Goal: Complete application form: Complete application form

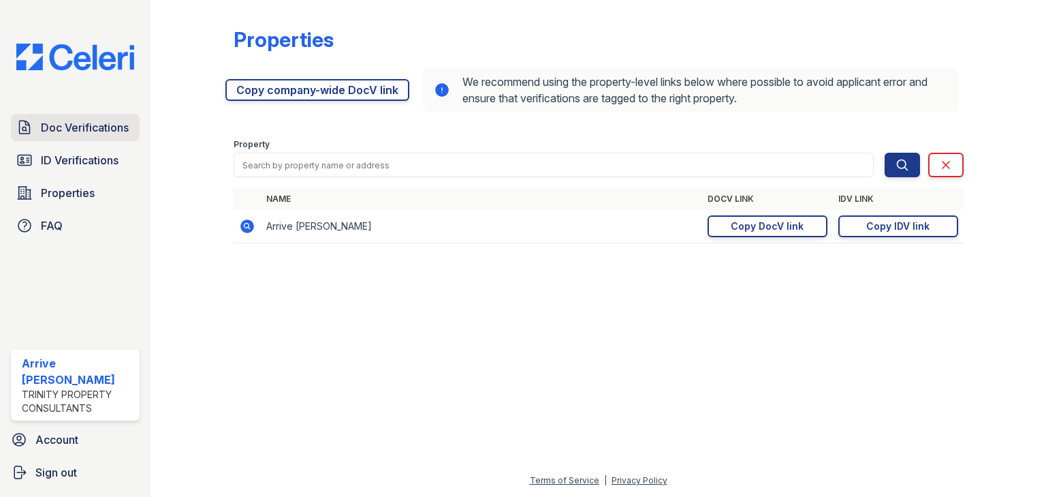
click at [104, 123] on span "Doc Verifications" at bounding box center [85, 127] width 88 height 16
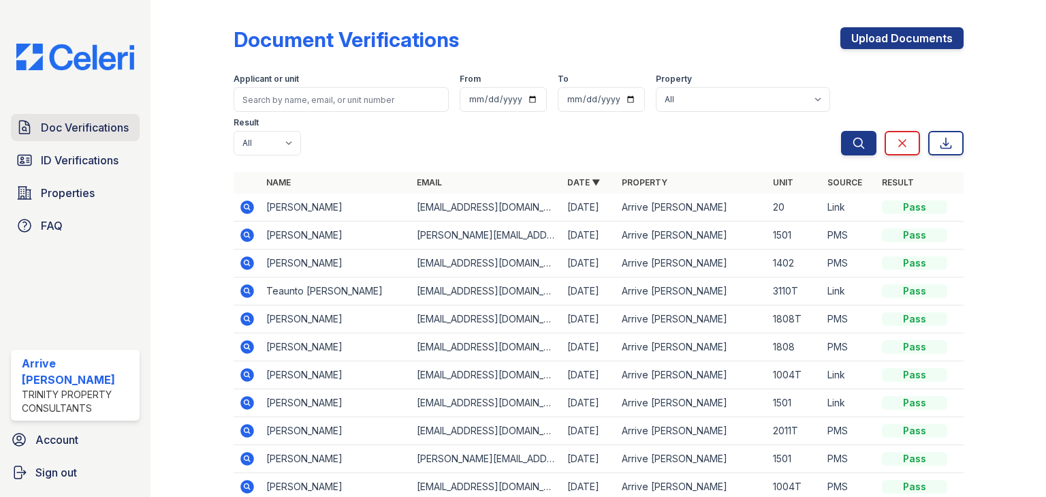
click at [104, 123] on span "Doc Verifications" at bounding box center [85, 127] width 88 height 16
click at [247, 256] on icon at bounding box center [247, 263] width 14 height 14
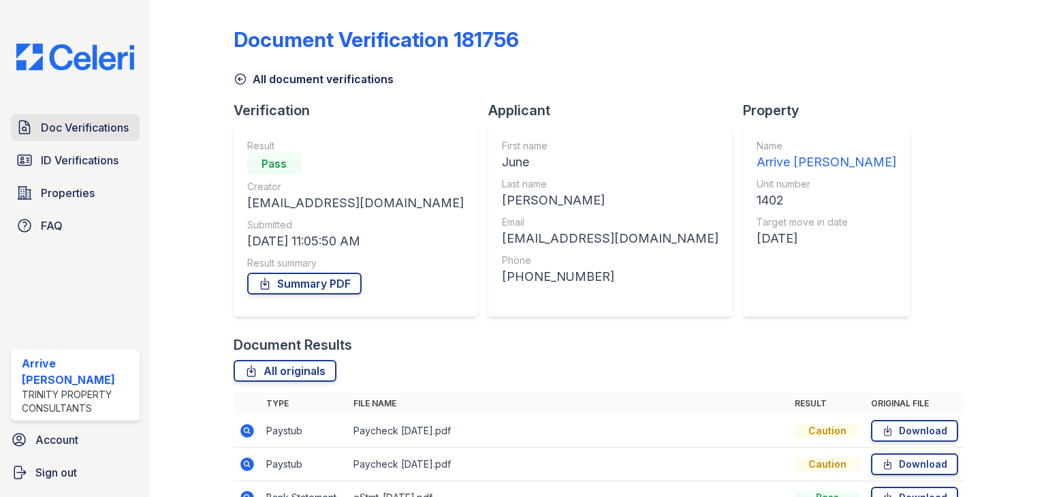
click at [52, 127] on span "Doc Verifications" at bounding box center [85, 127] width 88 height 16
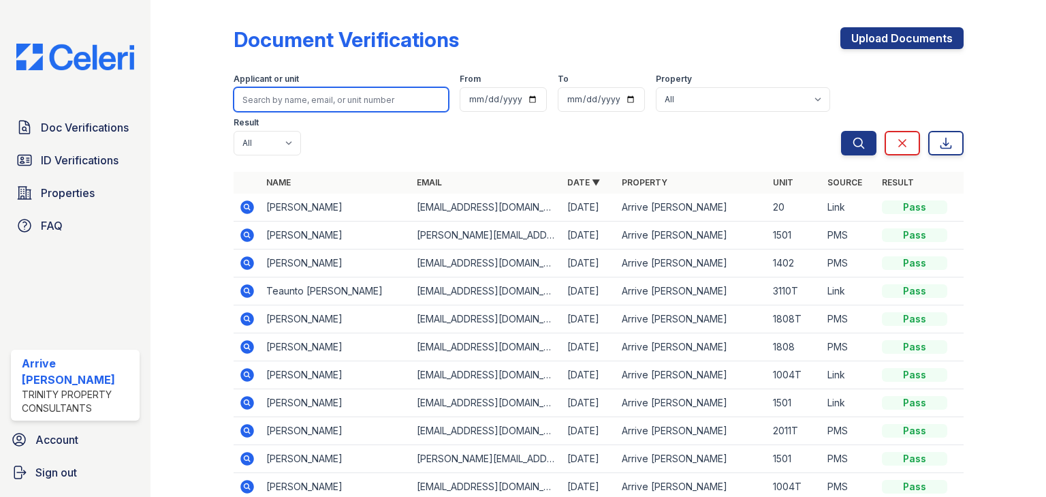
click at [292, 106] on input "search" at bounding box center [341, 99] width 215 height 25
type input "juwan"
click at [841, 131] on button "Search" at bounding box center [858, 143] width 35 height 25
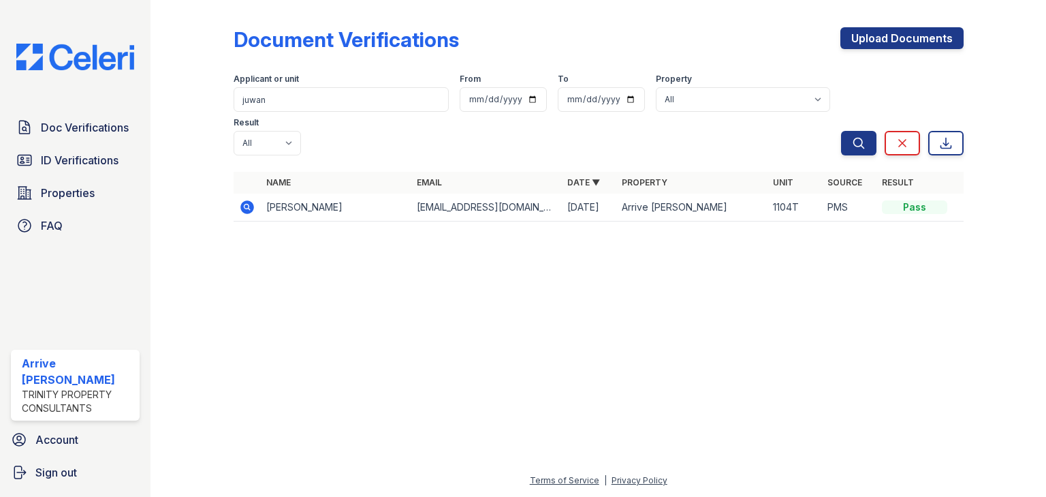
click at [239, 199] on icon at bounding box center [247, 207] width 16 height 16
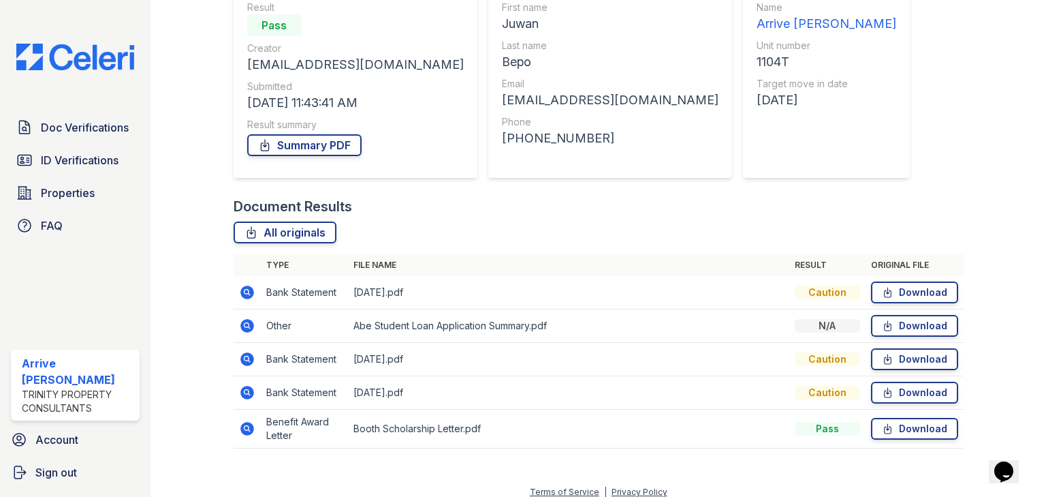
scroll to position [149, 0]
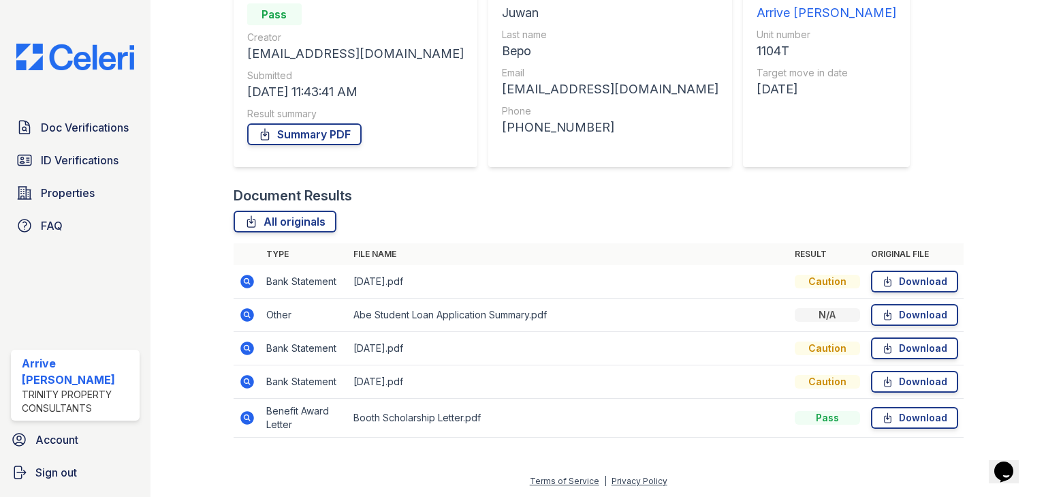
click at [248, 347] on icon at bounding box center [247, 348] width 14 height 14
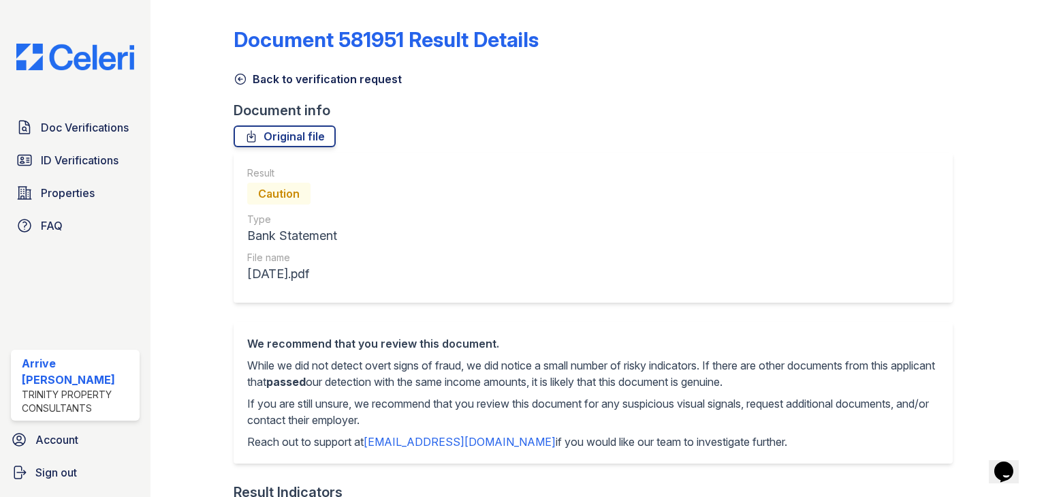
click at [236, 78] on icon at bounding box center [241, 79] width 14 height 14
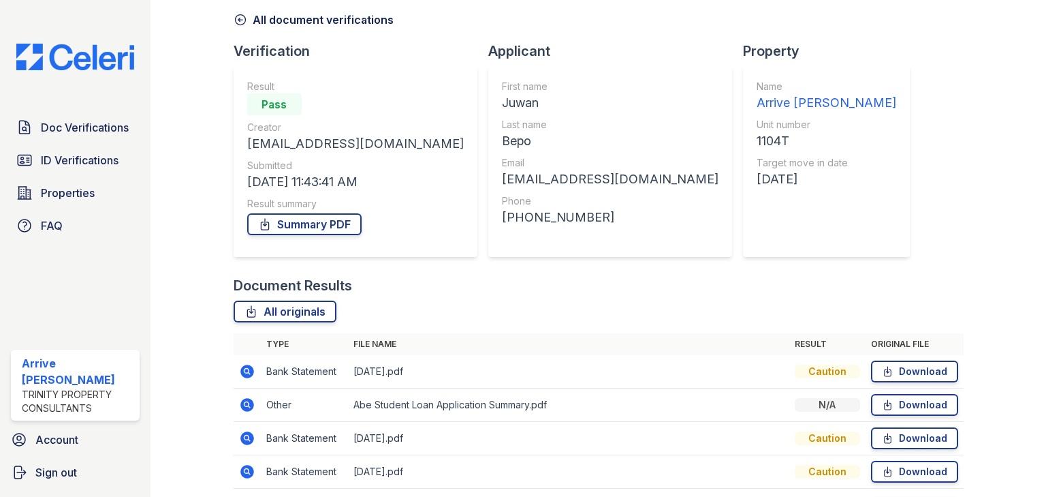
scroll to position [149, 0]
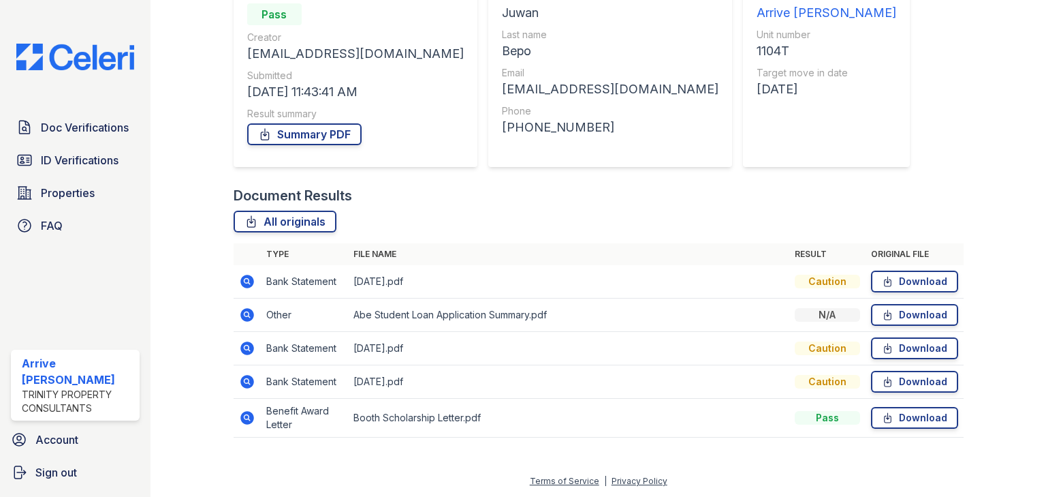
click at [245, 411] on icon at bounding box center [247, 418] width 14 height 14
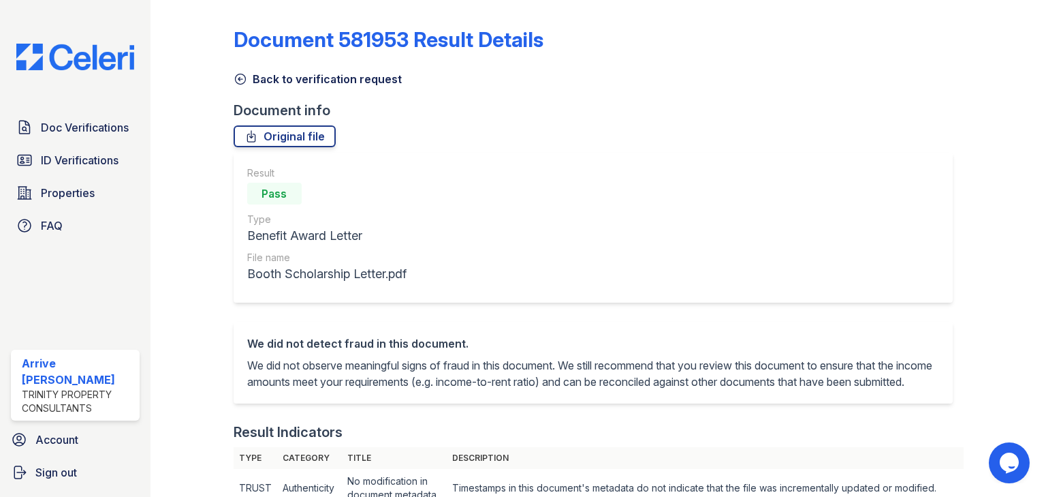
click at [238, 82] on icon at bounding box center [241, 79] width 14 height 14
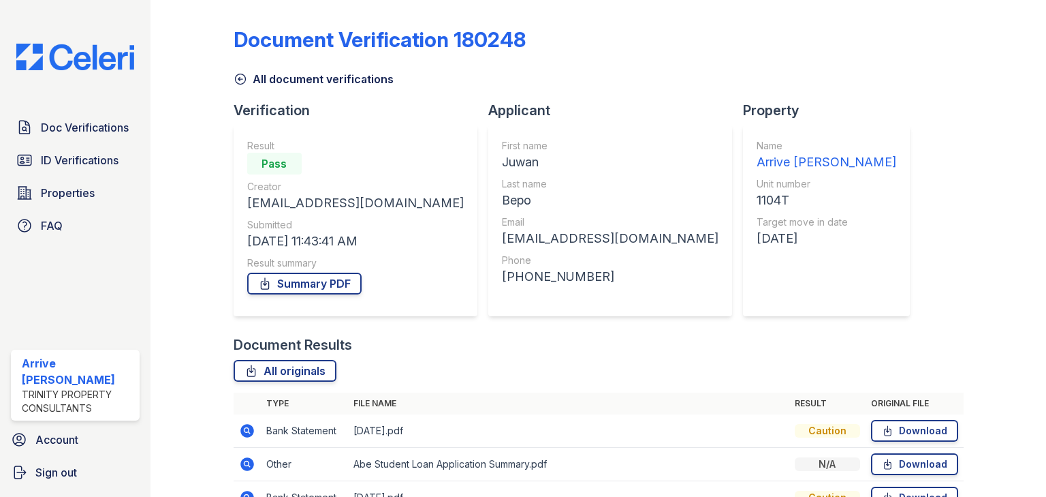
click at [236, 78] on icon at bounding box center [241, 79] width 14 height 14
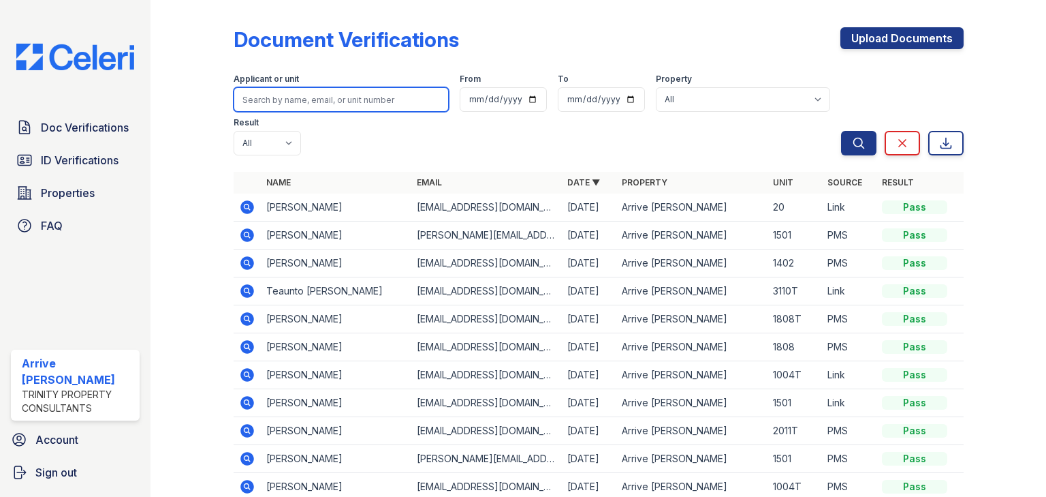
click at [267, 104] on input "search" at bounding box center [341, 99] width 215 height 25
type input "juwan"
click at [841, 131] on button "Search" at bounding box center [858, 143] width 35 height 25
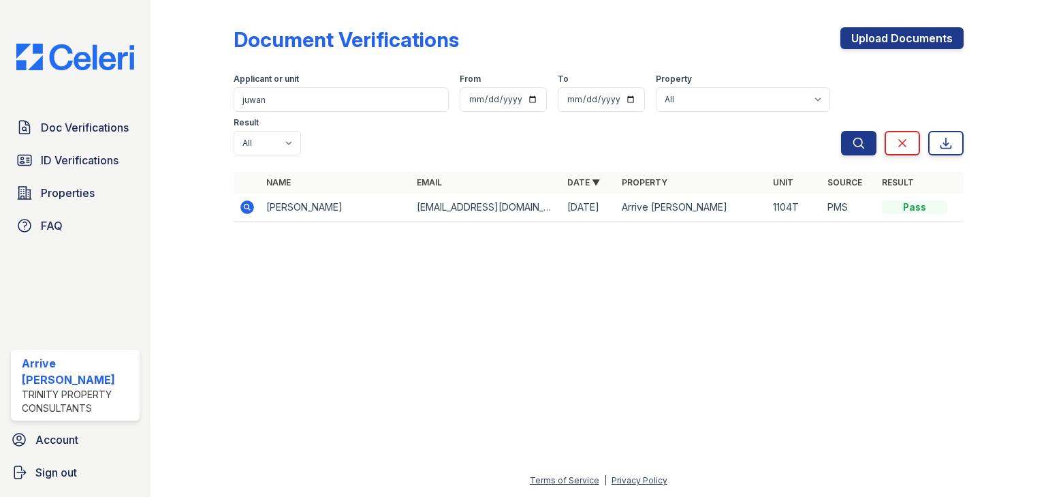
click at [247, 204] on icon at bounding box center [246, 205] width 3 height 3
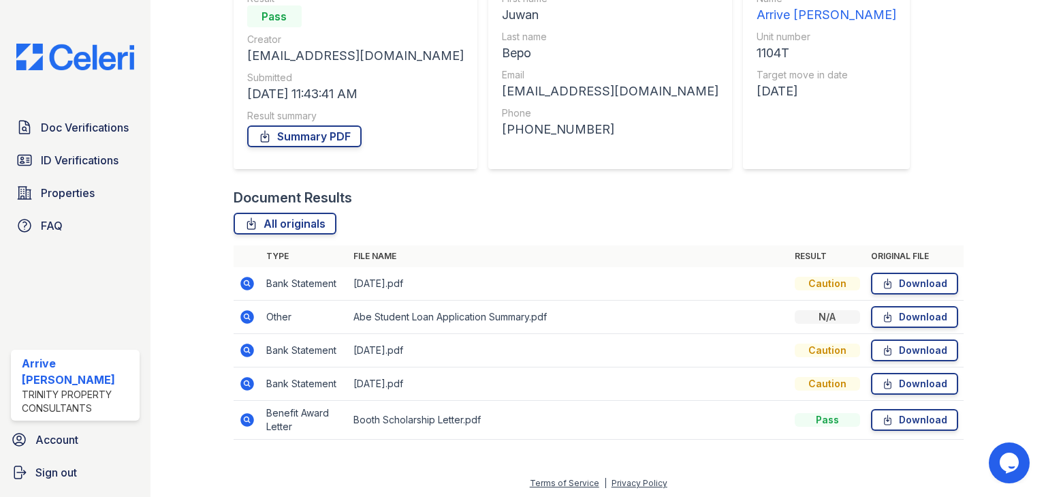
scroll to position [149, 0]
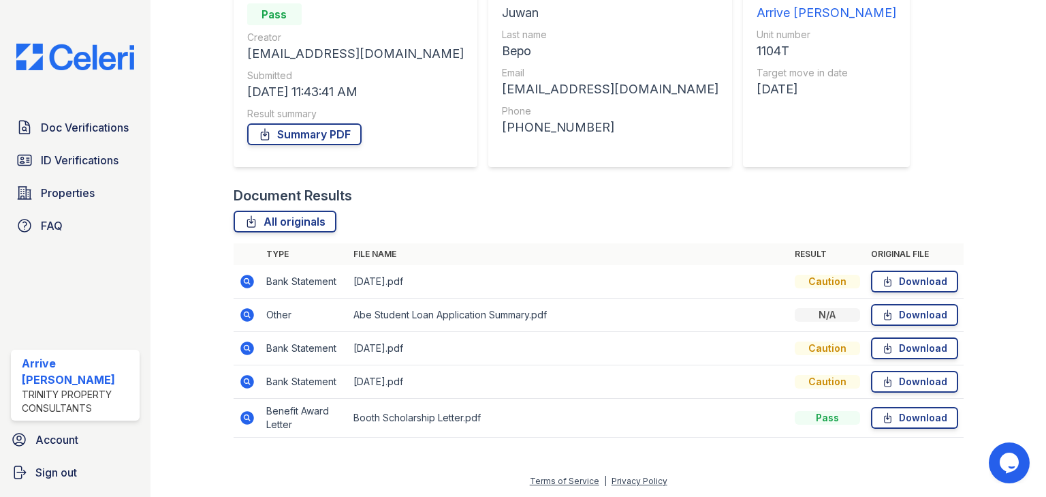
click at [240, 312] on icon at bounding box center [247, 315] width 14 height 14
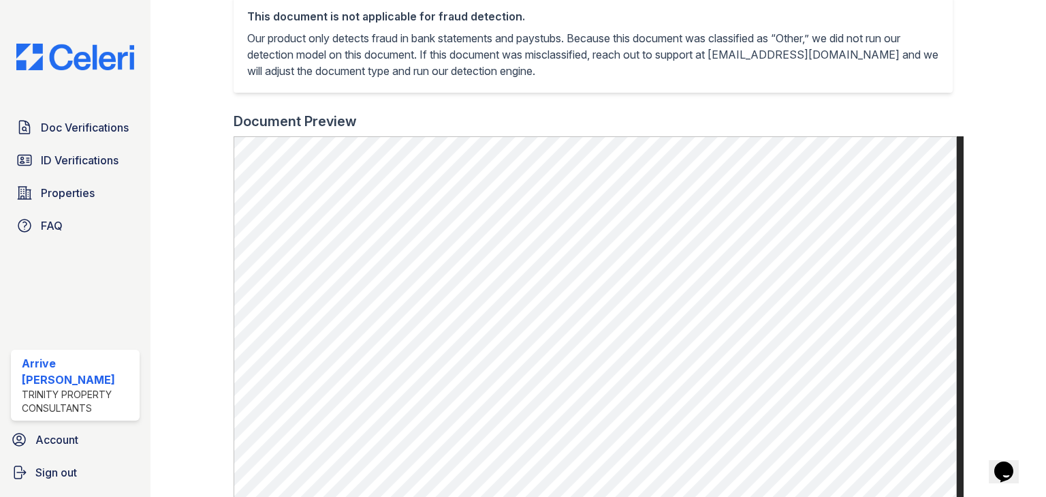
scroll to position [381, 0]
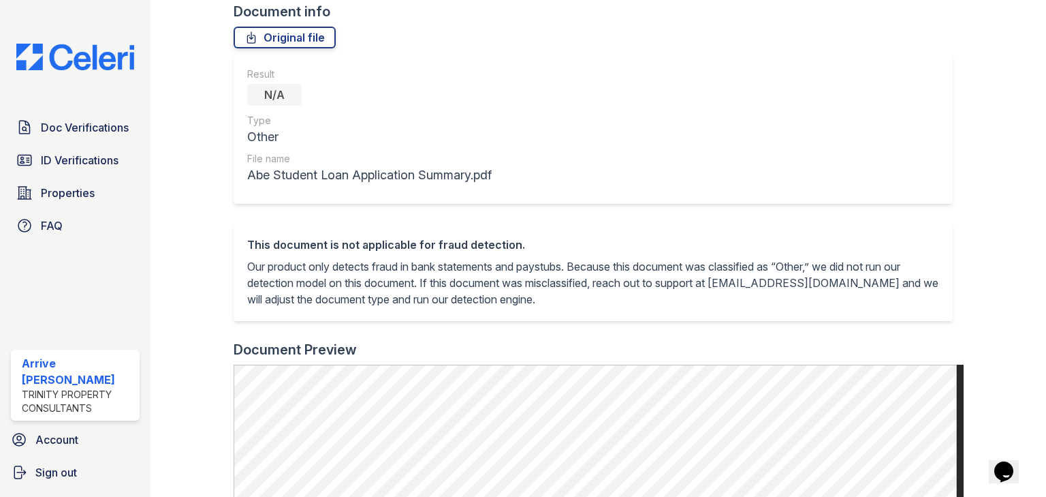
scroll to position [54, 0]
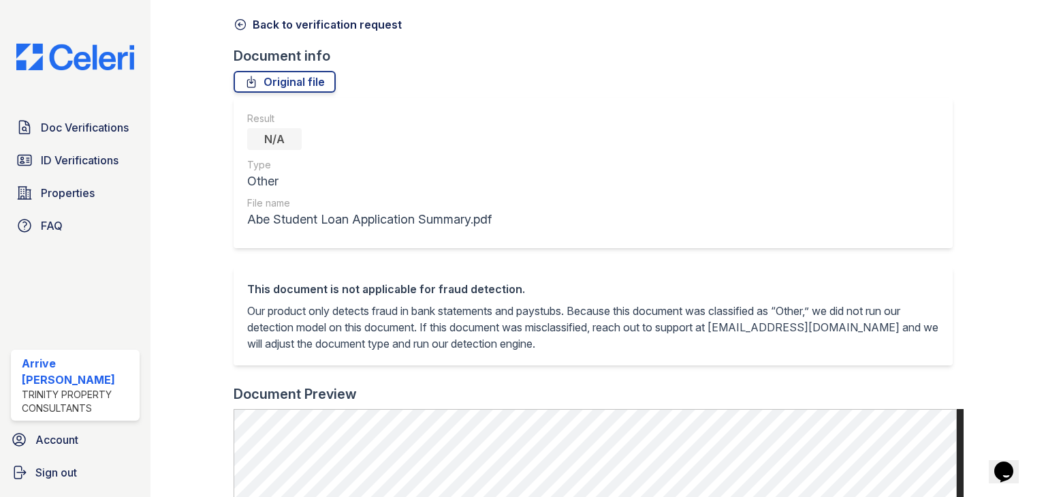
click at [240, 25] on icon at bounding box center [241, 25] width 14 height 14
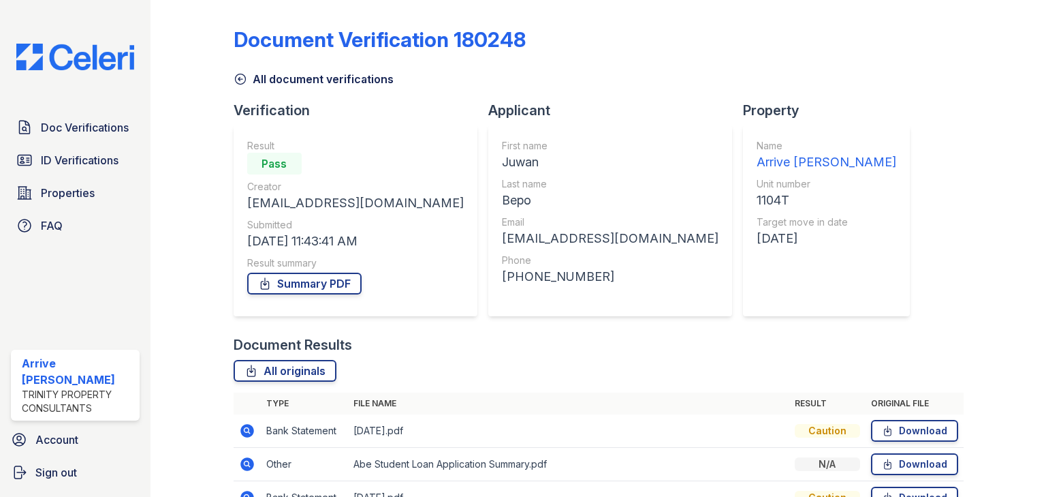
click at [244, 74] on icon at bounding box center [241, 79] width 14 height 14
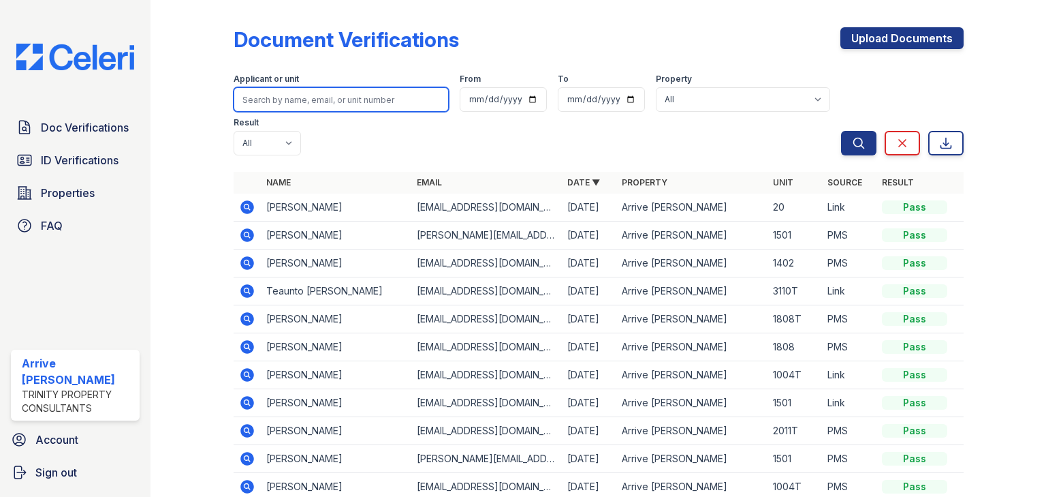
click at [271, 101] on input "search" at bounding box center [341, 99] width 215 height 25
type input "juwan"
click at [841, 131] on button "Search" at bounding box center [858, 143] width 35 height 25
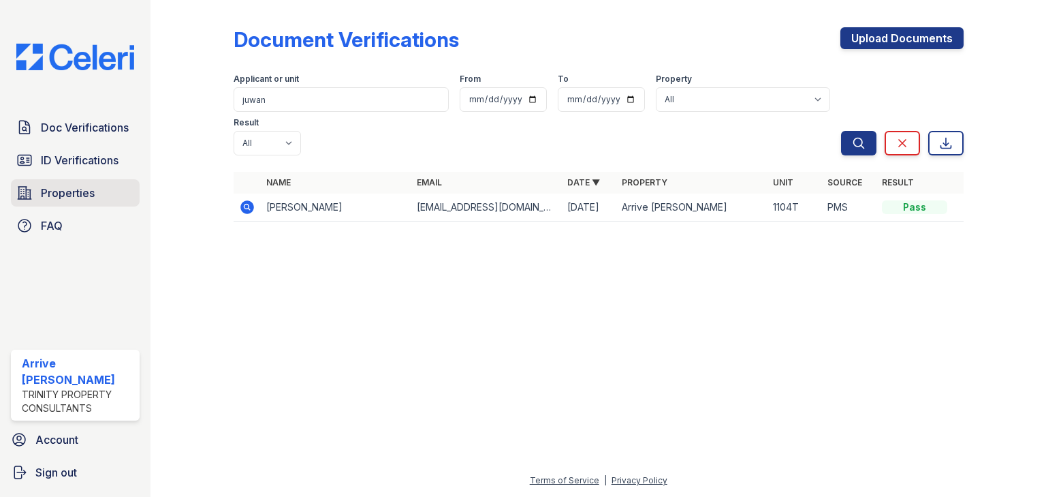
click at [63, 183] on link "Properties" at bounding box center [75, 192] width 129 height 27
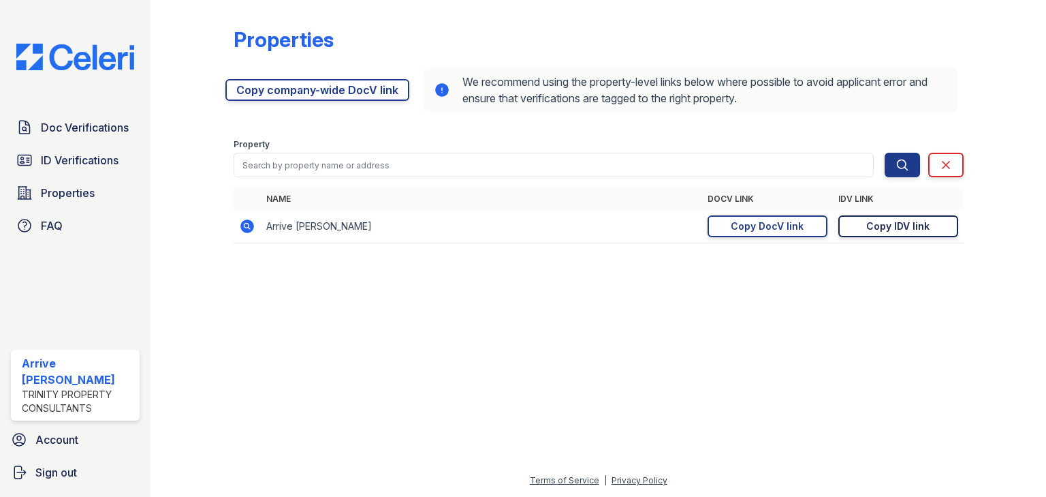
click at [866, 226] on link "Copy IDV link Copy link" at bounding box center [898, 226] width 120 height 22
click at [97, 133] on span "Doc Verifications" at bounding box center [85, 127] width 88 height 16
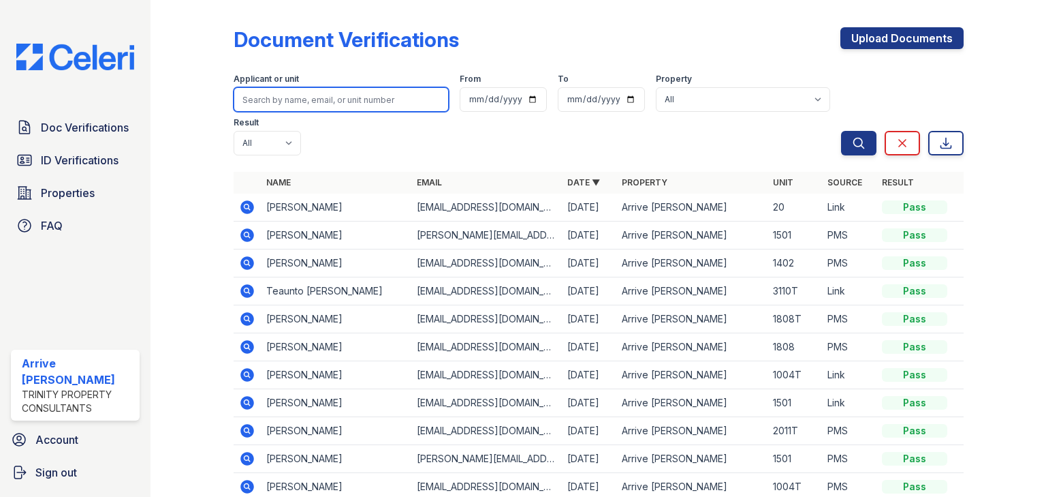
click at [270, 103] on input "search" at bounding box center [341, 99] width 215 height 25
type input "juwan"
click at [266, 96] on input "juwan" at bounding box center [341, 99] width 215 height 25
click at [841, 131] on button "Search" at bounding box center [858, 143] width 35 height 25
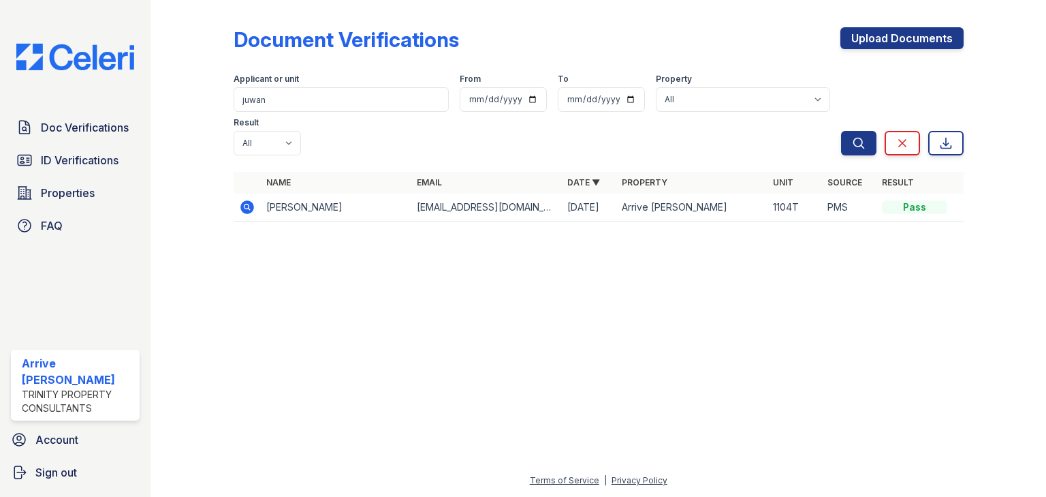
click at [251, 200] on icon at bounding box center [247, 207] width 14 height 14
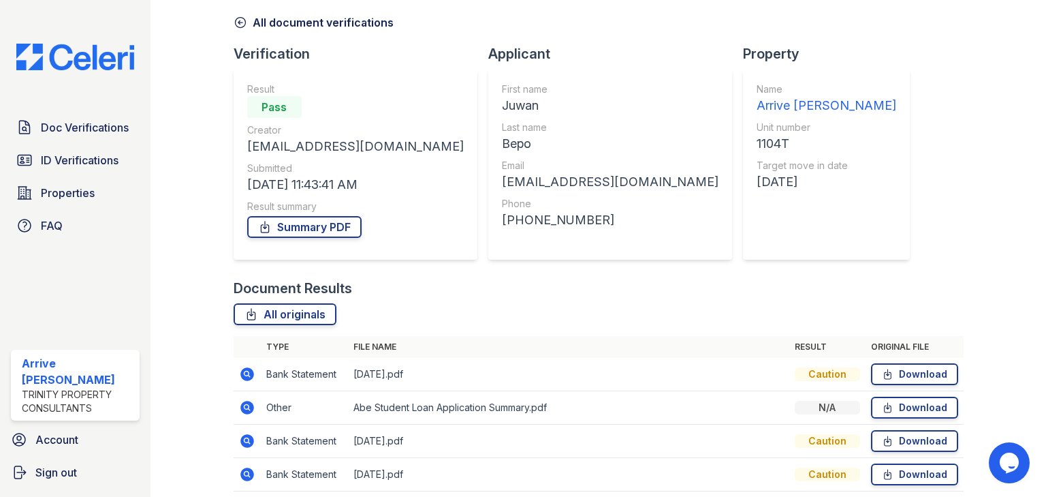
scroll to position [149, 0]
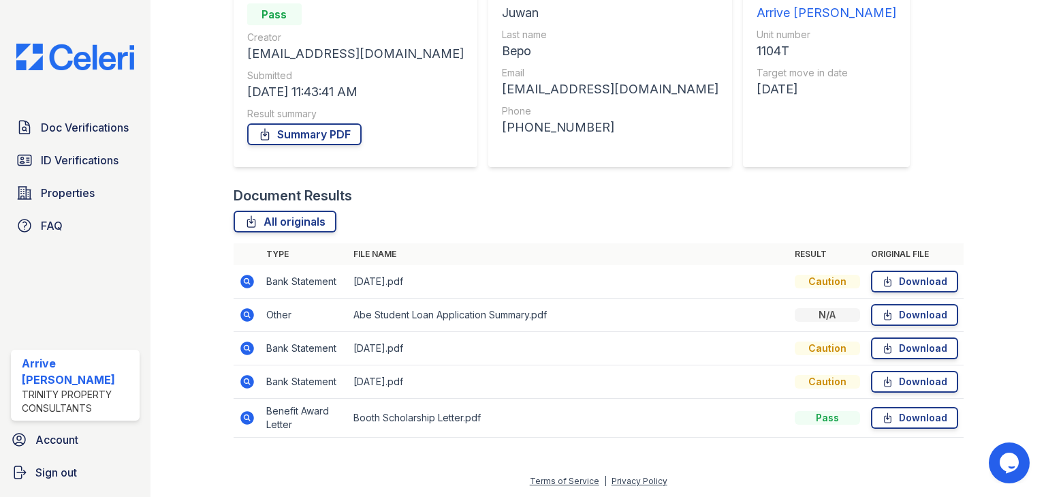
click at [239, 341] on icon at bounding box center [247, 348] width 16 height 16
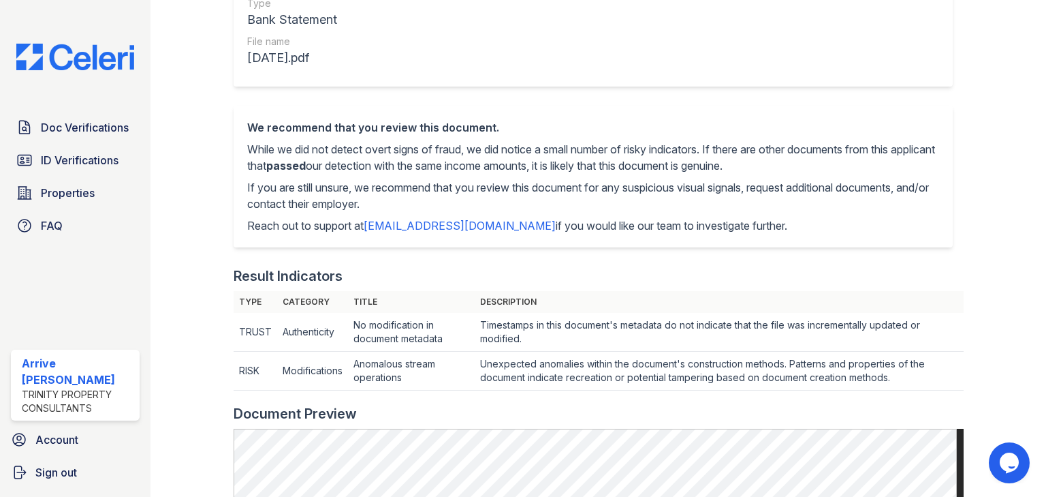
scroll to position [218, 0]
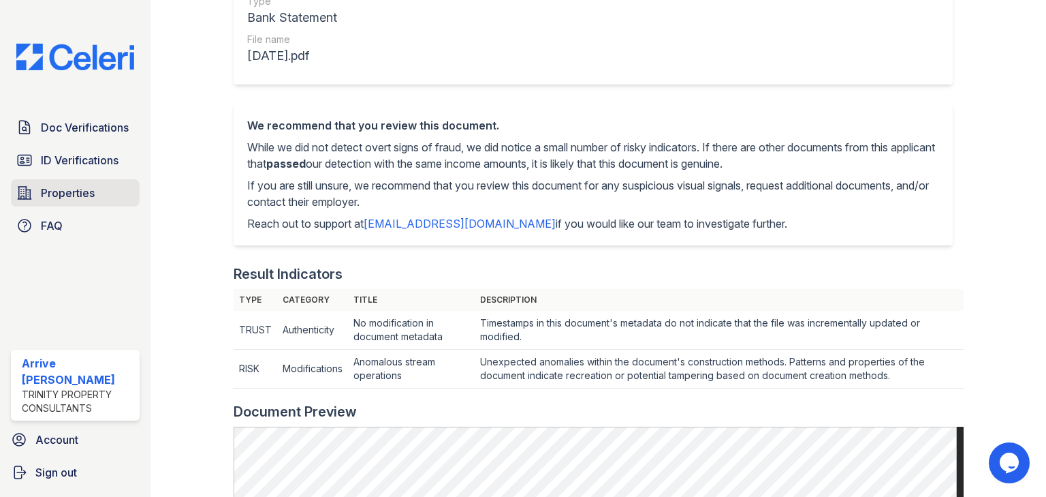
click at [47, 191] on span "Properties" at bounding box center [68, 193] width 54 height 16
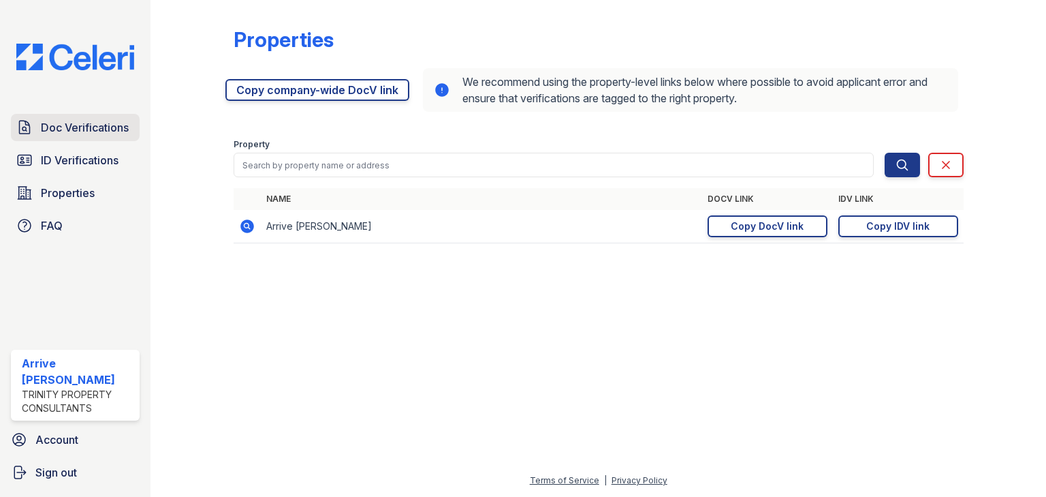
click at [54, 117] on link "Doc Verifications" at bounding box center [75, 127] width 129 height 27
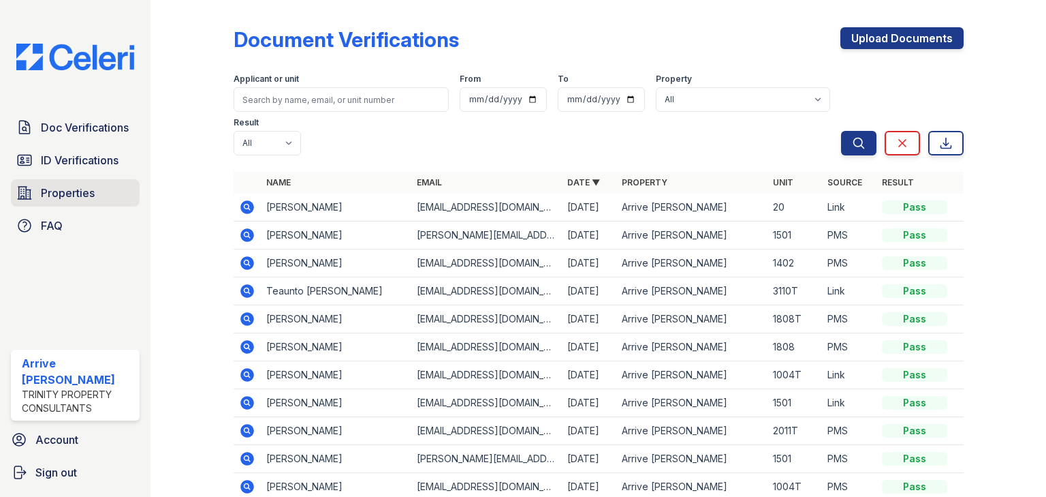
click at [13, 198] on link "Properties" at bounding box center [75, 192] width 129 height 27
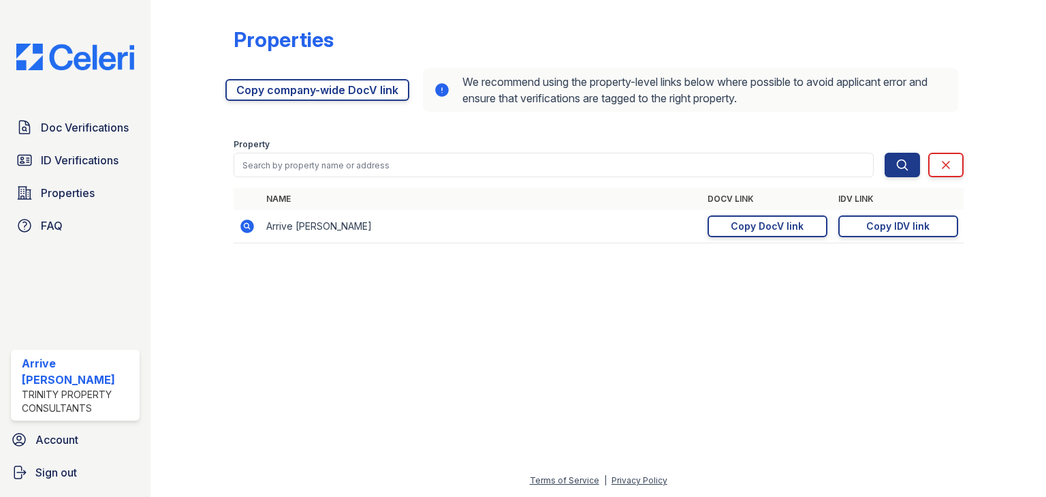
click at [597, 352] on div at bounding box center [598, 375] width 852 height 193
click at [50, 185] on span "Properties" at bounding box center [68, 193] width 54 height 16
click at [289, 89] on link "Copy company-wide DocV link" at bounding box center [317, 90] width 184 height 22
click at [84, 138] on link "Doc Verifications" at bounding box center [75, 127] width 129 height 27
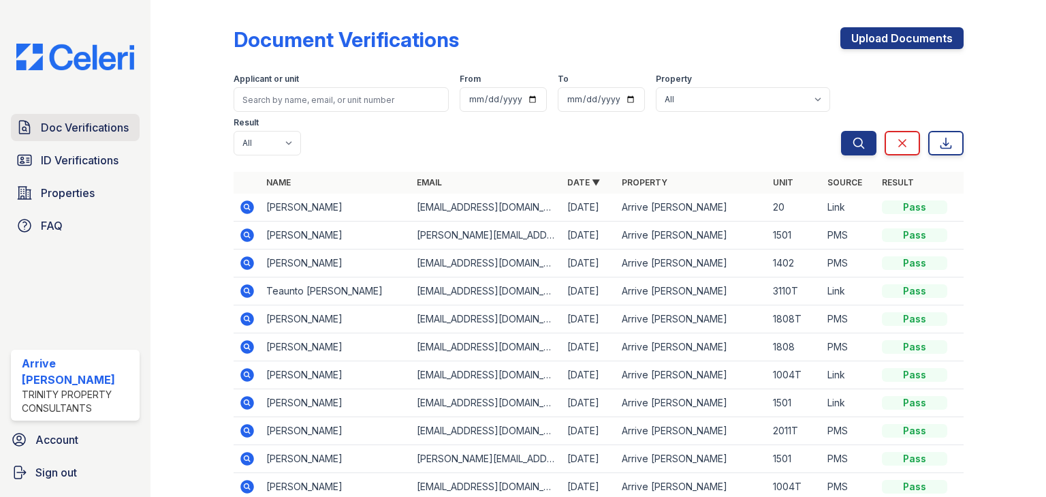
click at [93, 128] on span "Doc Verifications" at bounding box center [85, 127] width 88 height 16
click at [84, 129] on span "Doc Verifications" at bounding box center [85, 127] width 88 height 16
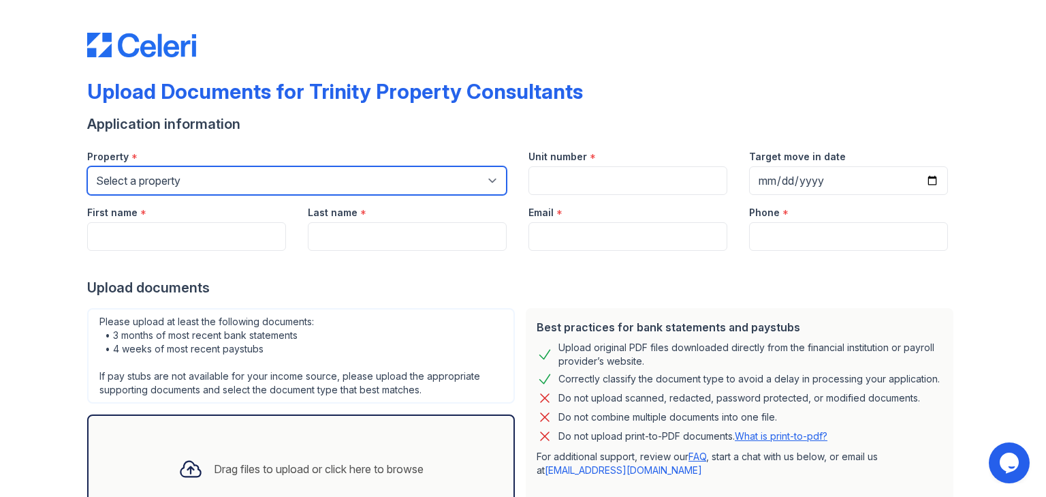
click at [142, 193] on select "Select a property 888 at [GEOGRAPHIC_DATA] [GEOGRAPHIC_DATA][PERSON_NAME] [GEOG…" at bounding box center [297, 180] width 420 height 29
click at [199, 180] on select "Select a property 888 at [GEOGRAPHIC_DATA] [GEOGRAPHIC_DATA][PERSON_NAME] [GEOG…" at bounding box center [297, 180] width 420 height 29
select select "562"
click at [87, 166] on select "Select a property 888 at Grand Hope Park Alturas Andrews Alturas Cedar Hills Al…" at bounding box center [297, 180] width 420 height 29
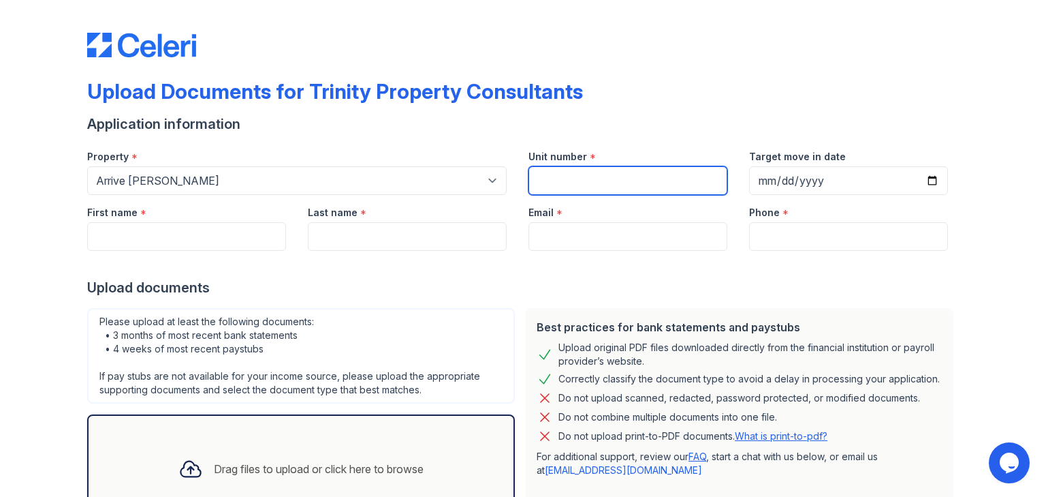
click at [537, 178] on input "Unit number" at bounding box center [628, 180] width 199 height 29
click at [556, 169] on input "Unit number" at bounding box center [628, 180] width 199 height 29
type input "1104"
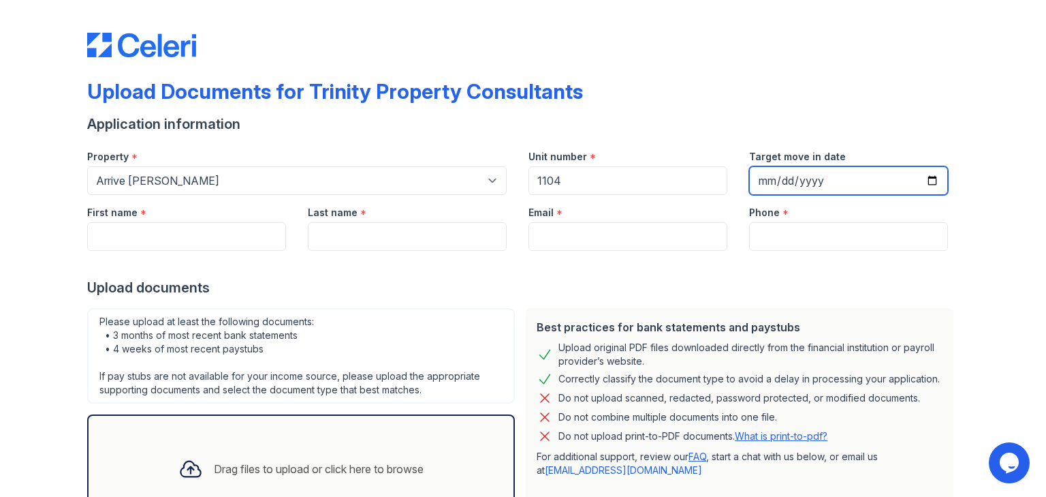
click at [927, 177] on input "Target move in date" at bounding box center [848, 180] width 199 height 29
type input "2025-08-29"
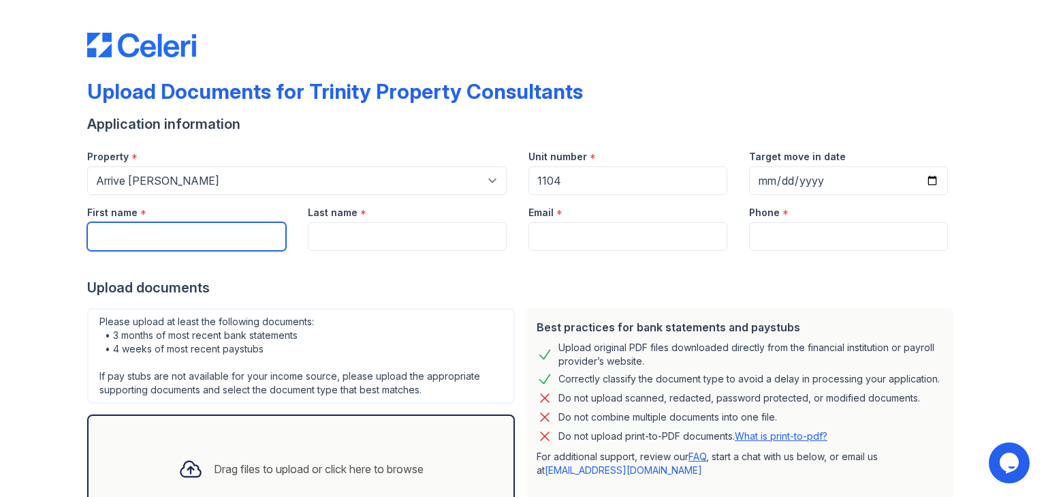
click at [184, 227] on input "First name" at bounding box center [186, 236] width 199 height 29
type input "Juwan"
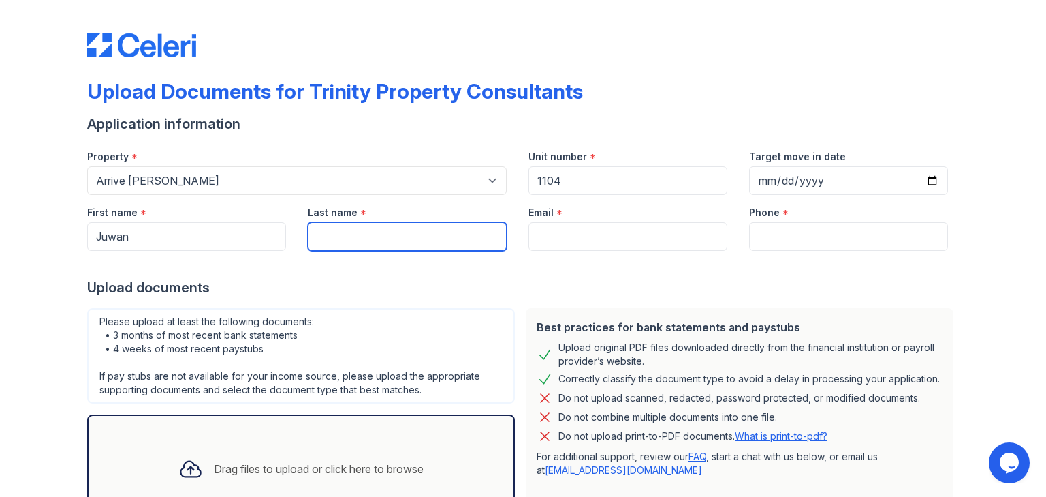
click at [350, 230] on input "Last name" at bounding box center [407, 236] width 199 height 29
type input "Bepo"
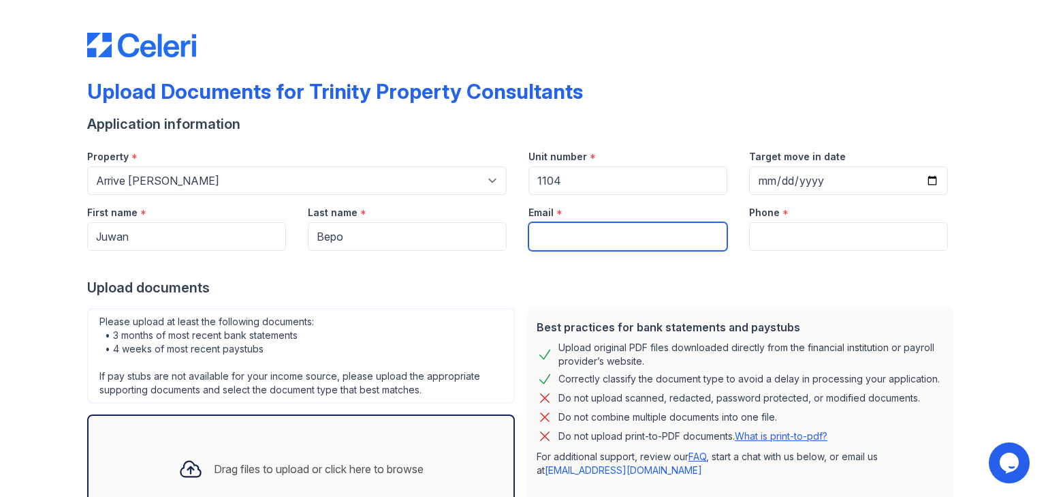
paste input "[EMAIL_ADDRESS][DOMAIN_NAME]"
type input "[EMAIL_ADDRESS][DOMAIN_NAME]"
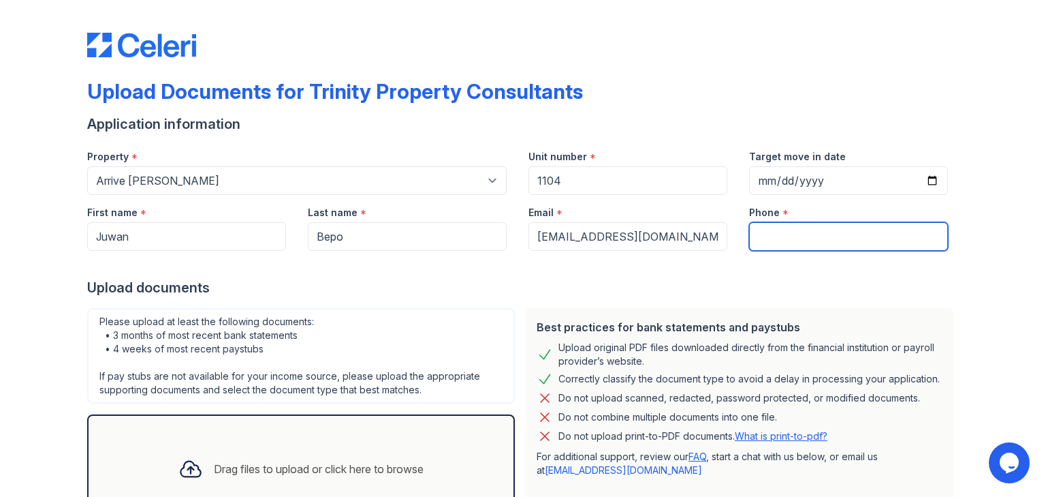
paste input "(817) 793-8413"
type input "(817) 793-8413"
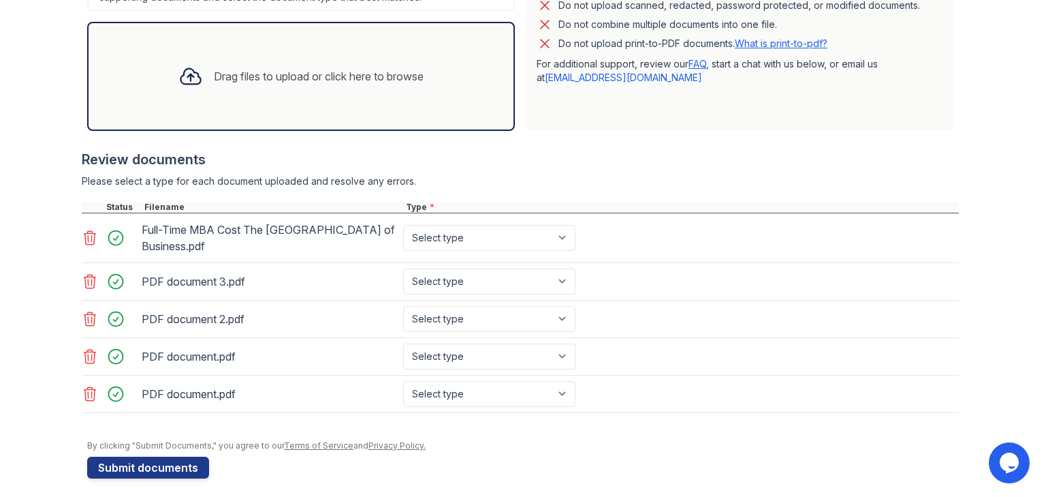
scroll to position [398, 0]
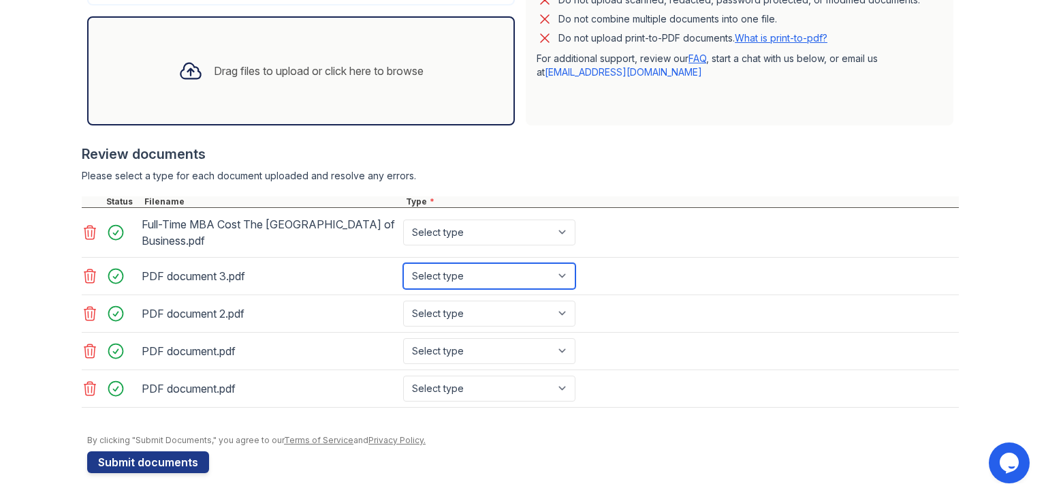
click at [443, 263] on select "Select type Paystub Bank Statement Offer Letter Tax Documents Benefit Award Let…" at bounding box center [489, 276] width 172 height 26
select select "investment_account_statement"
click at [403, 263] on select "Select type Paystub Bank Statement Offer Letter Tax Documents Benefit Award Let…" at bounding box center [489, 276] width 172 height 26
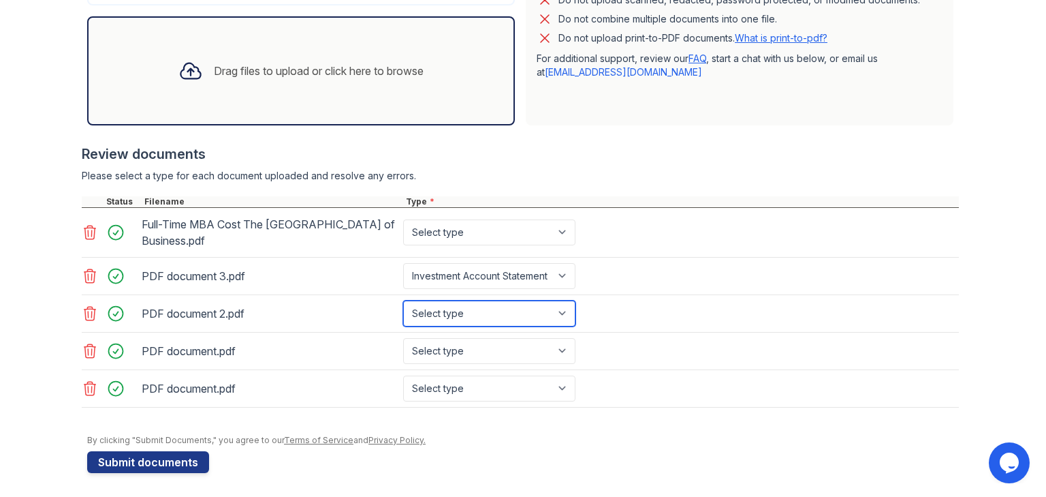
click at [489, 304] on select "Select type Paystub Bank Statement Offer Letter Tax Documents Benefit Award Let…" at bounding box center [489, 313] width 172 height 26
select select "investment_account_statement"
click at [403, 300] on select "Select type Paystub Bank Statement Offer Letter Tax Documents Benefit Award Let…" at bounding box center [489, 313] width 172 height 26
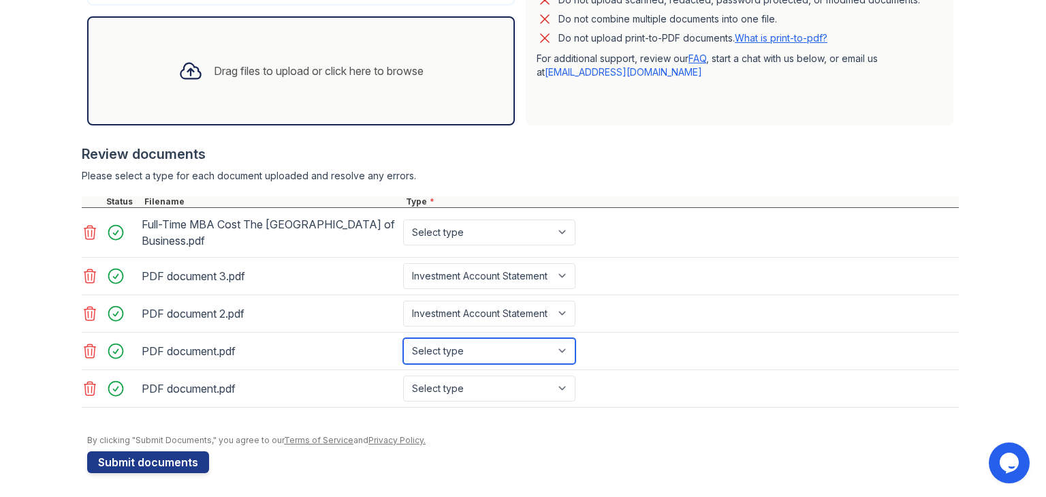
click at [507, 351] on select "Select type Paystub Bank Statement Offer Letter Tax Documents Benefit Award Let…" at bounding box center [489, 351] width 172 height 26
select select "investment_account_statement"
click at [403, 338] on select "Select type Paystub Bank Statement Offer Letter Tax Documents Benefit Award Let…" at bounding box center [489, 351] width 172 height 26
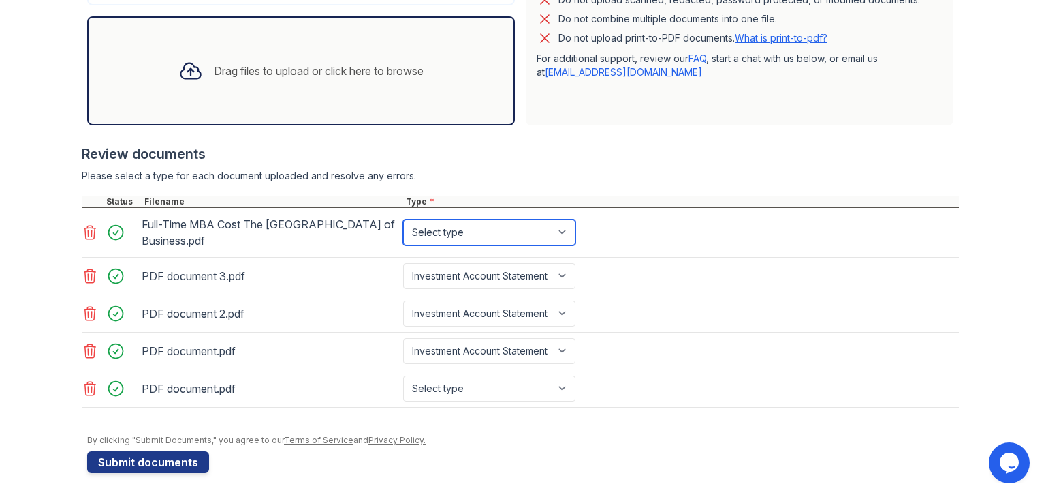
click at [447, 234] on select "Select type Paystub Bank Statement Offer Letter Tax Documents Benefit Award Let…" at bounding box center [489, 232] width 172 height 26
select select "other"
click at [403, 219] on select "Select type Paystub Bank Statement Offer Letter Tax Documents Benefit Award Let…" at bounding box center [489, 232] width 172 height 26
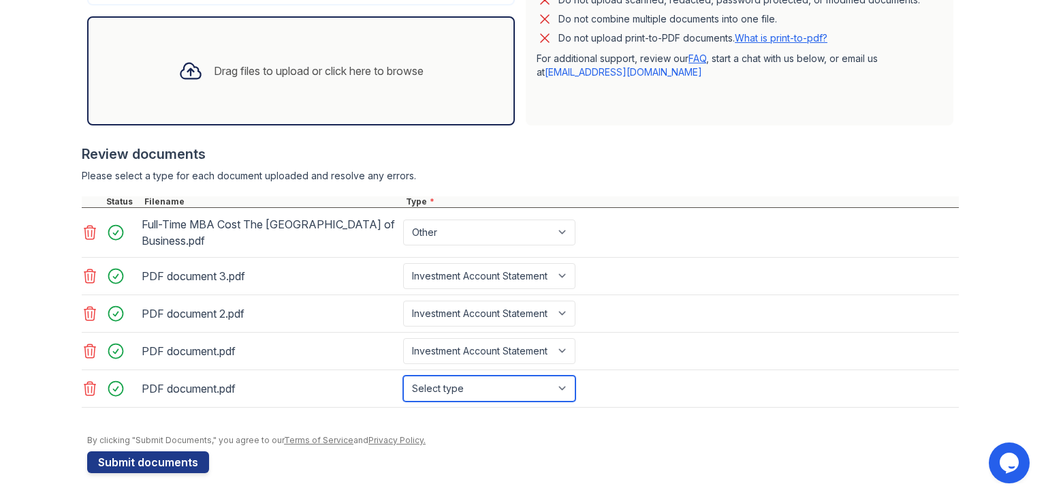
click at [456, 382] on select "Select type Paystub Bank Statement Offer Letter Tax Documents Benefit Award Let…" at bounding box center [489, 388] width 172 height 26
select select "investment_account_statement"
click at [403, 375] on select "Select type Paystub Bank Statement Offer Letter Tax Documents Benefit Award Let…" at bounding box center [489, 388] width 172 height 26
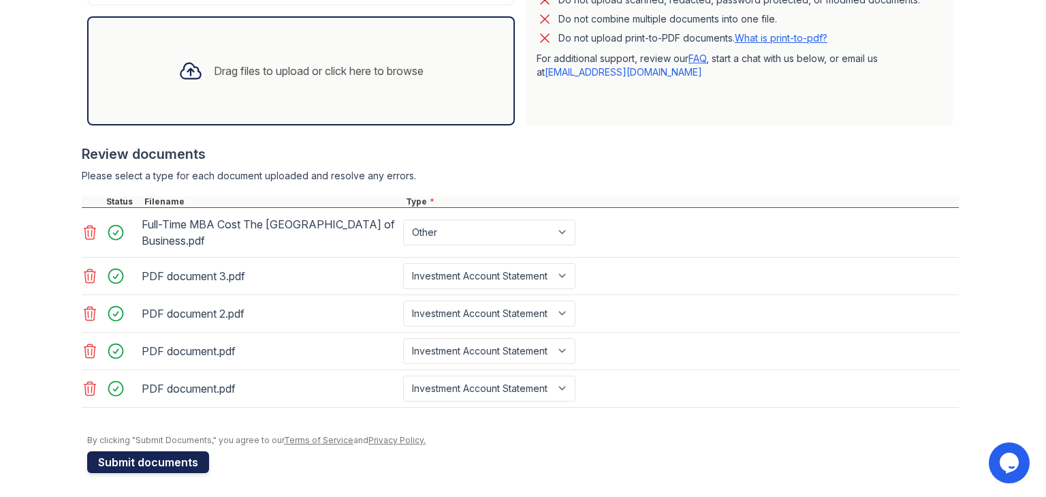
click at [155, 451] on button "Submit documents" at bounding box center [148, 462] width 122 height 22
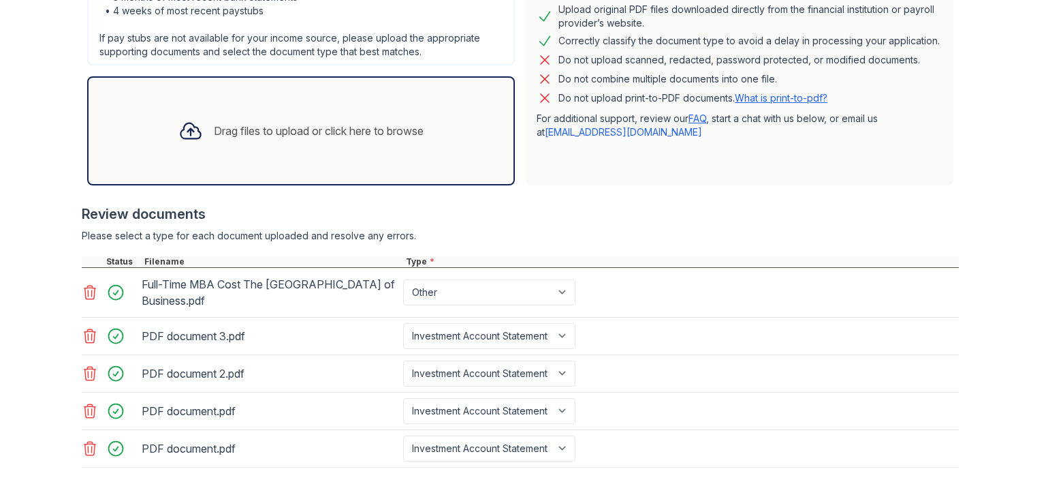
scroll to position [479, 0]
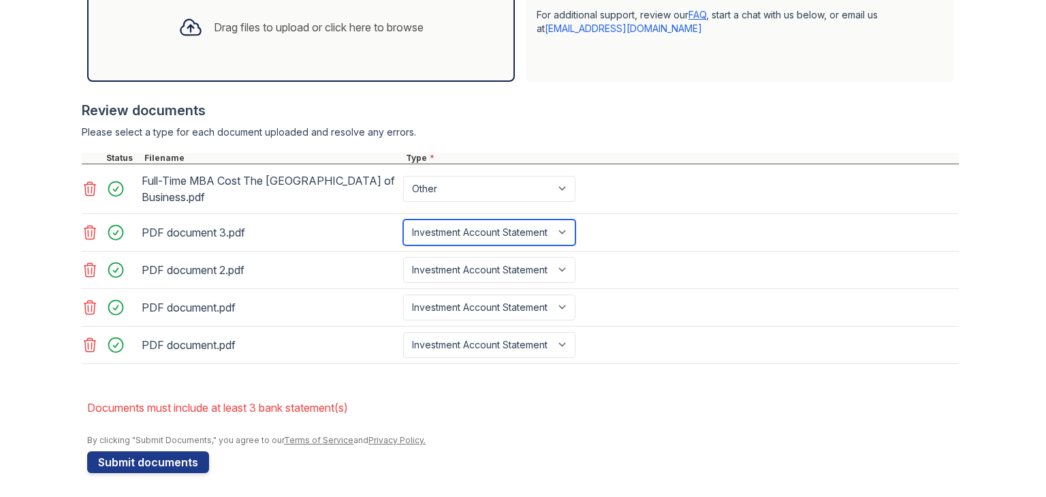
click at [480, 228] on select "Paystub Bank Statement Offer Letter Tax Documents Benefit Award Letter Investme…" at bounding box center [489, 232] width 172 height 26
click at [464, 118] on div "Review documents Please select a type for each document uploaded and resolve an…" at bounding box center [520, 232] width 877 height 290
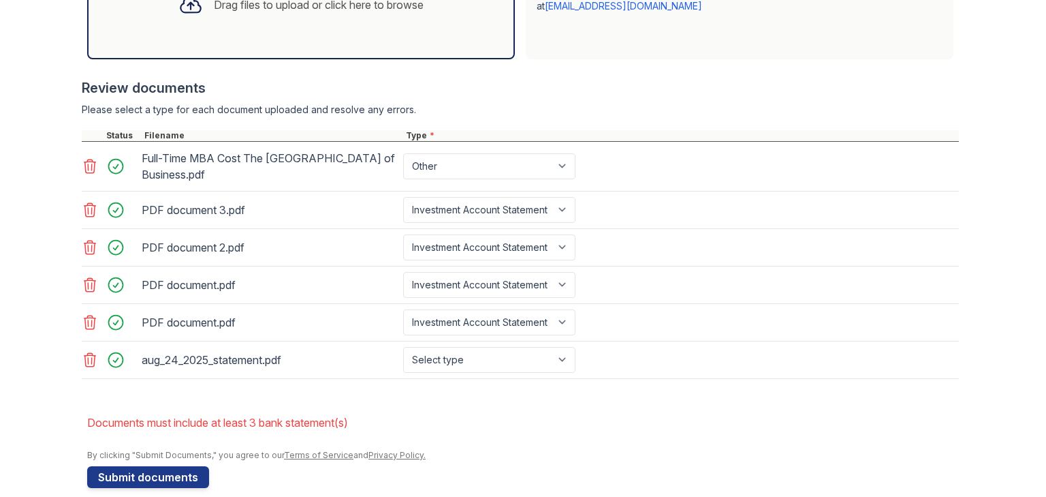
scroll to position [517, 0]
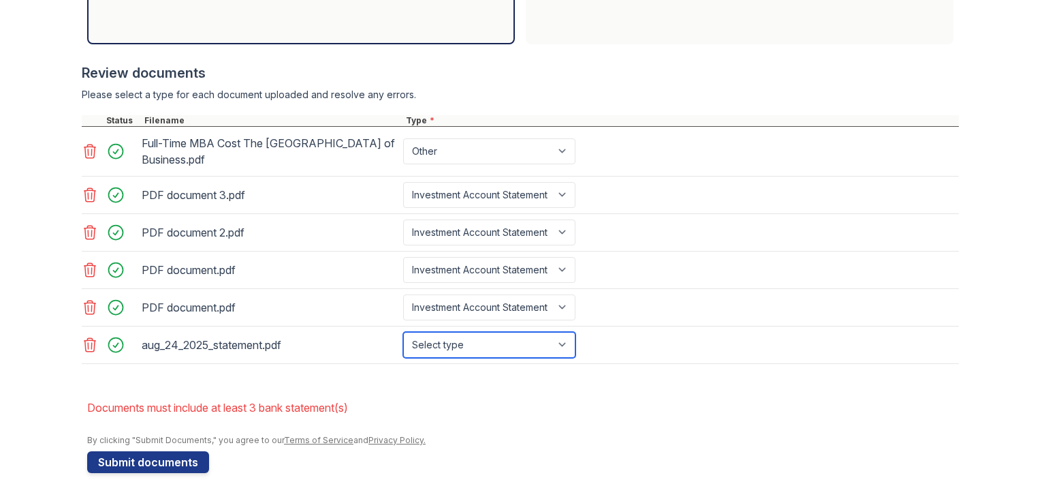
click at [464, 349] on select "Select type Paystub Bank Statement Offer Letter Tax Documents Benefit Award Let…" at bounding box center [489, 345] width 172 height 26
select select "bank_statement"
click at [403, 332] on select "Select type Paystub Bank Statement Offer Letter Tax Documents Benefit Award Let…" at bounding box center [489, 345] width 172 height 26
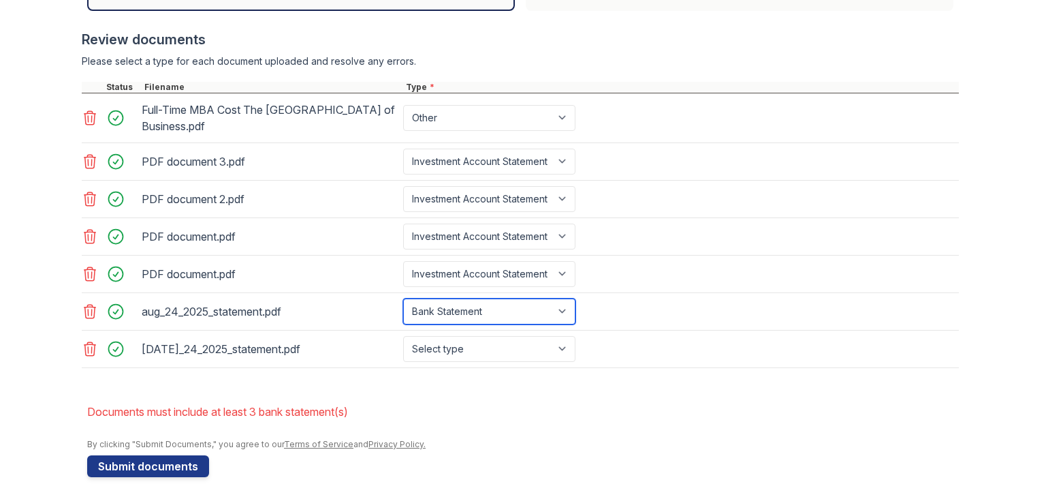
scroll to position [554, 0]
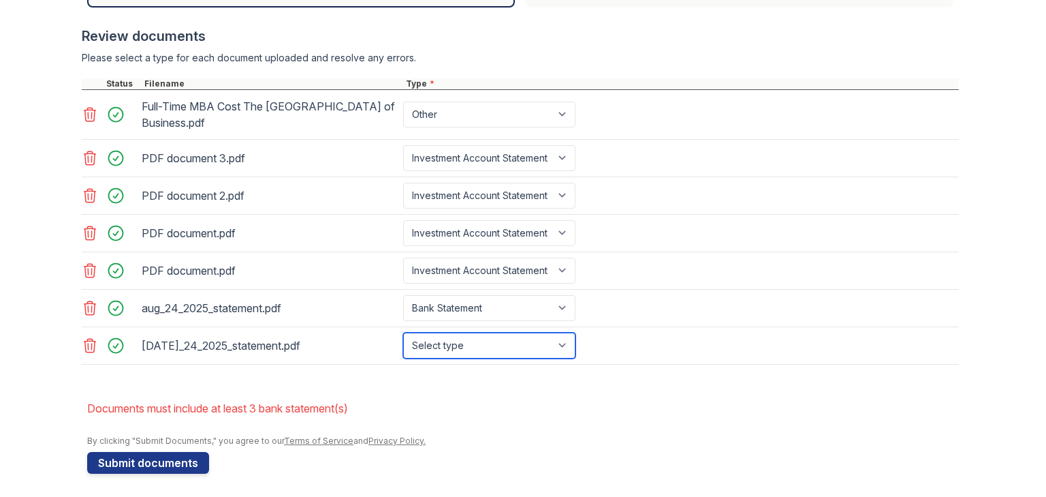
click at [529, 345] on select "Select type Paystub Bank Statement Offer Letter Tax Documents Benefit Award Let…" at bounding box center [489, 345] width 172 height 26
click at [470, 364] on div at bounding box center [520, 371] width 877 height 14
click at [479, 350] on select "Select type Paystub Bank Statement Offer Letter Tax Documents Benefit Award Let…" at bounding box center [489, 345] width 172 height 26
select select "bank_statement"
click at [403, 332] on select "Select type Paystub Bank Statement Offer Letter Tax Documents Benefit Award Let…" at bounding box center [489, 345] width 172 height 26
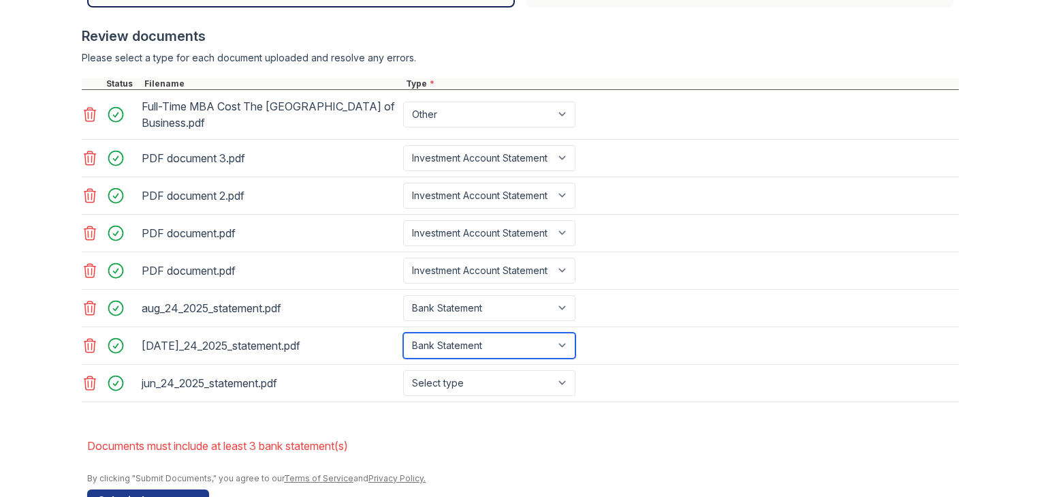
scroll to position [591, 0]
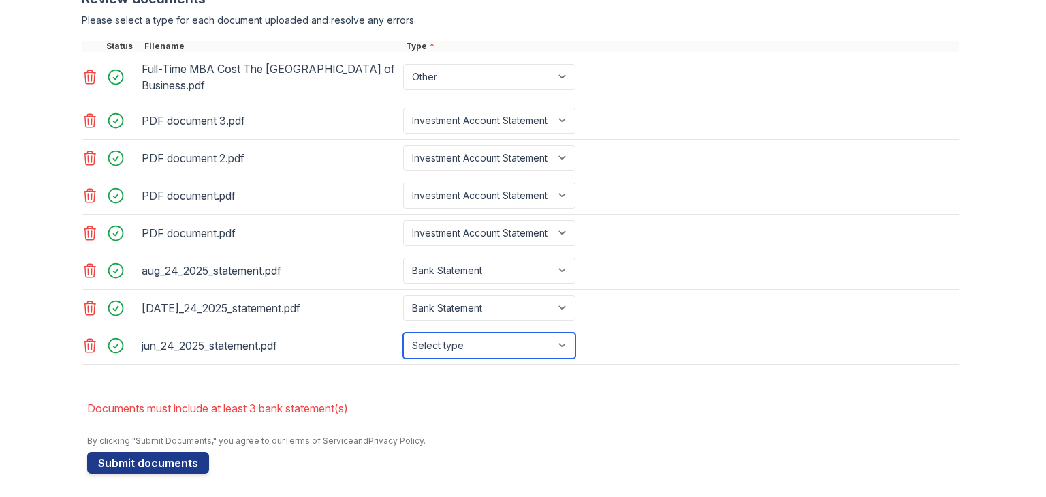
click at [474, 343] on select "Select type Paystub Bank Statement Offer Letter Tax Documents Benefit Award Let…" at bounding box center [489, 345] width 172 height 26
select select "bank_statement"
click at [403, 332] on select "Select type Paystub Bank Statement Offer Letter Tax Documents Benefit Award Let…" at bounding box center [489, 345] width 172 height 26
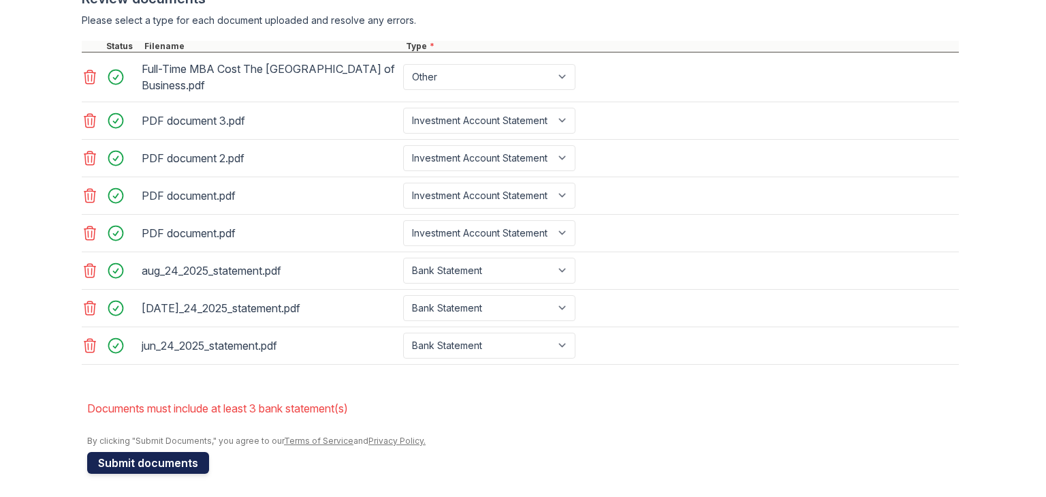
click at [133, 452] on button "Submit documents" at bounding box center [148, 463] width 122 height 22
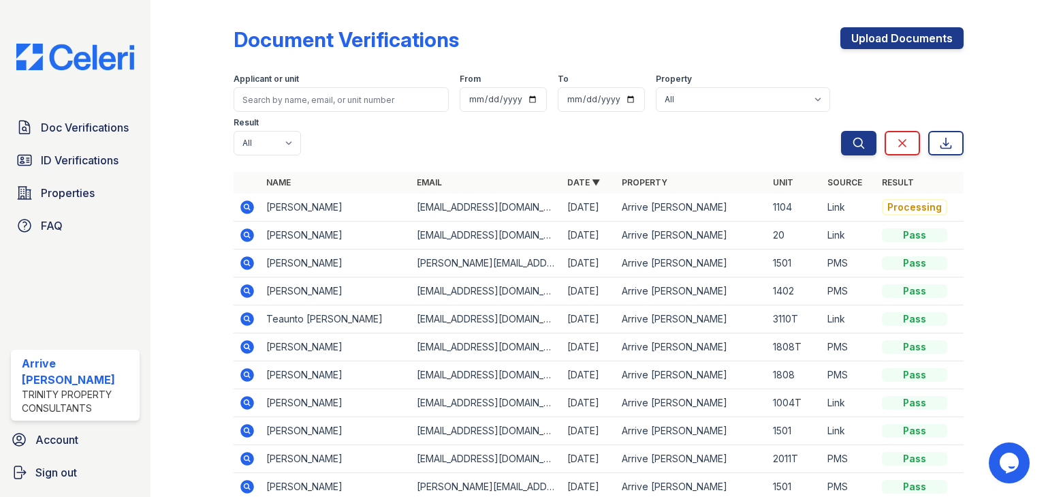
click at [246, 204] on icon at bounding box center [246, 205] width 3 height 3
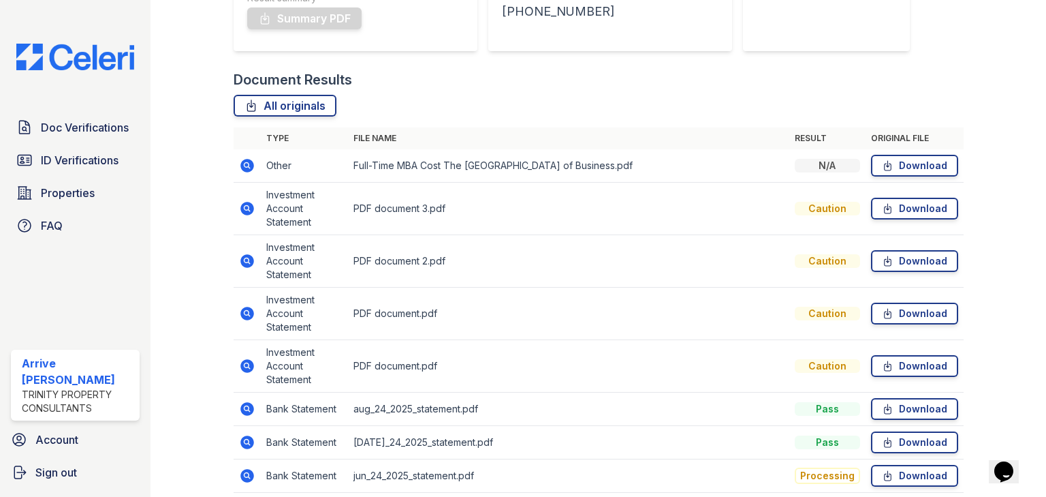
scroll to position [210, 0]
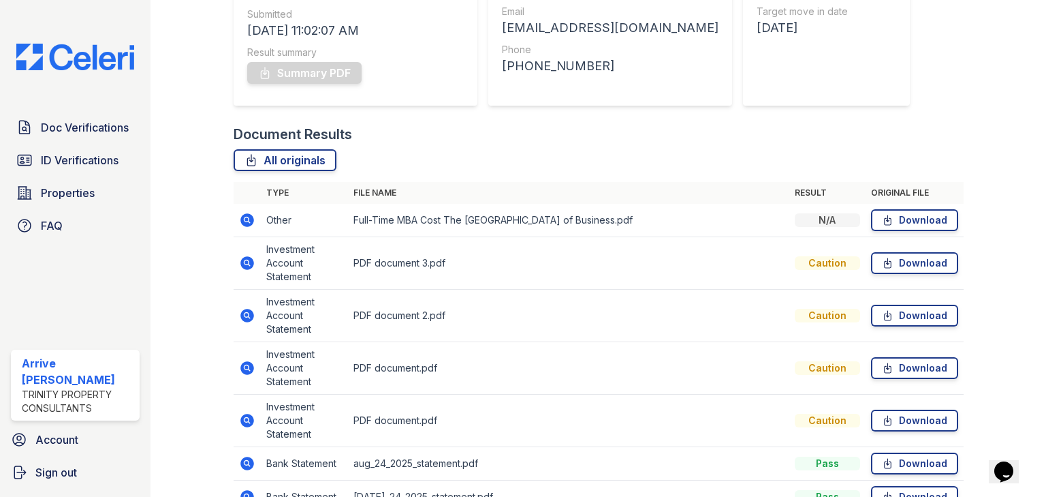
click at [241, 223] on icon at bounding box center [247, 220] width 14 height 14
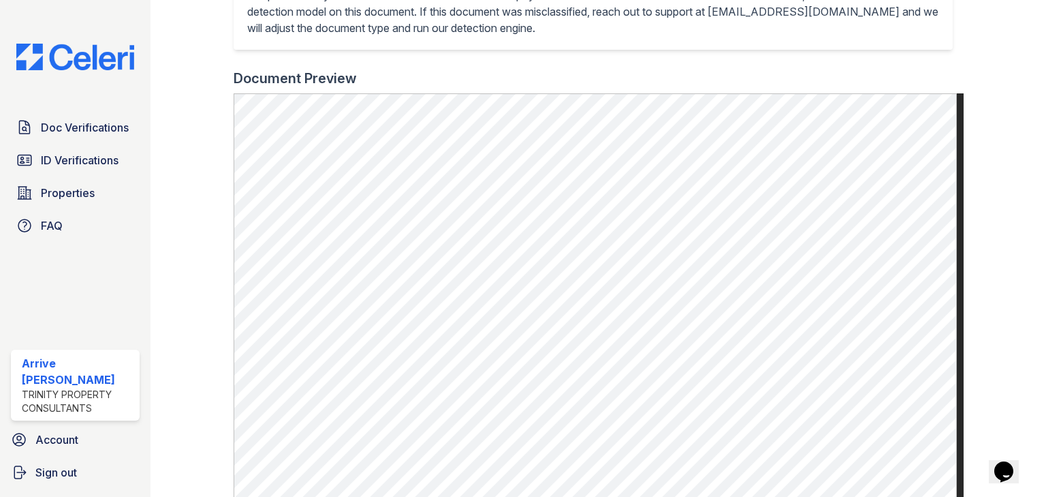
scroll to position [529, 0]
